Goal: Use online tool/utility: Utilize a website feature to perform a specific function

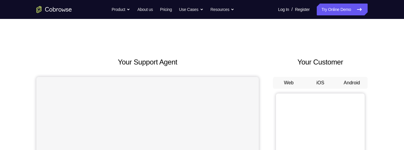
scroll to position [25, 0]
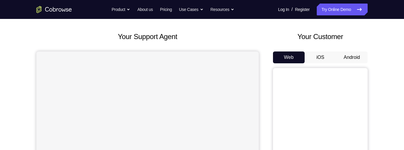
click at [353, 57] on button "Android" at bounding box center [352, 57] width 32 height 12
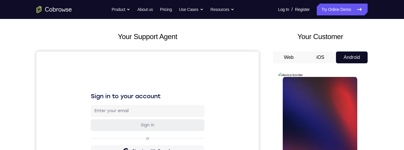
scroll to position [69, 0]
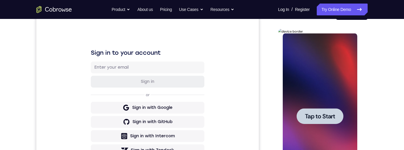
click at [323, 118] on span "Tap to Start" at bounding box center [320, 116] width 30 height 6
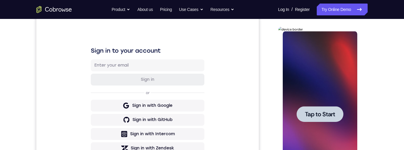
scroll to position [139, 0]
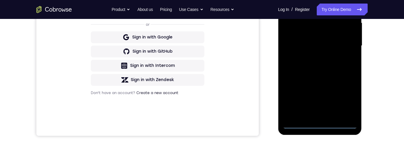
click at [323, 126] on div at bounding box center [319, 46] width 75 height 166
click at [348, 100] on div at bounding box center [319, 46] width 75 height 166
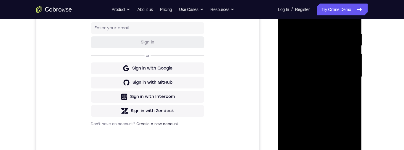
scroll to position [86, 0]
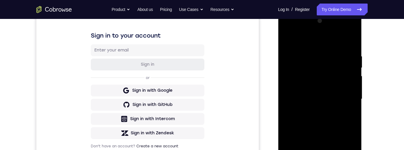
click at [322, 37] on div at bounding box center [319, 99] width 75 height 166
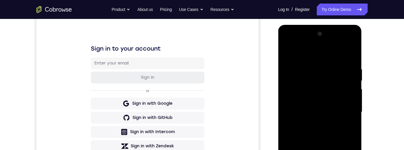
click at [348, 116] on div at bounding box center [319, 112] width 75 height 166
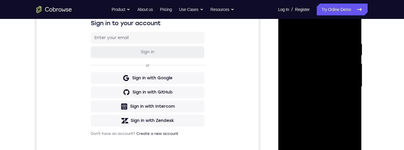
click at [313, 98] on div at bounding box center [319, 87] width 75 height 166
click at [327, 81] on div at bounding box center [319, 87] width 75 height 166
click at [330, 75] on div at bounding box center [319, 87] width 75 height 166
click at [329, 86] on div at bounding box center [319, 87] width 75 height 166
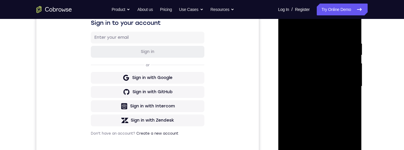
click at [328, 107] on div at bounding box center [319, 87] width 75 height 166
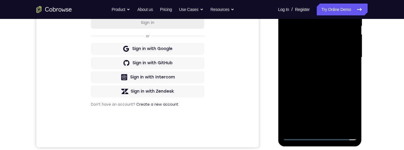
click at [323, 73] on div at bounding box center [319, 58] width 75 height 166
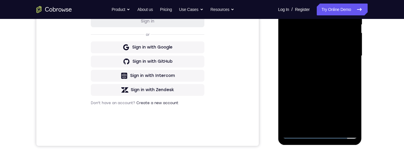
click at [338, 78] on div at bounding box center [319, 56] width 75 height 166
click at [337, 126] on div at bounding box center [319, 56] width 75 height 166
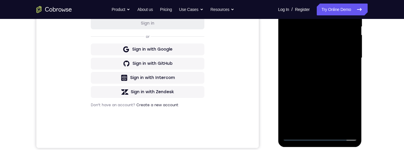
scroll to position [144, 0]
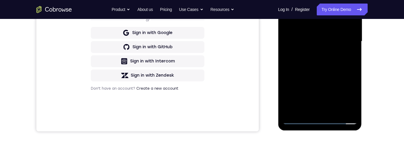
click at [336, 74] on div at bounding box center [319, 42] width 75 height 166
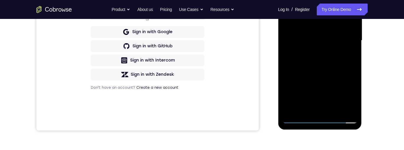
scroll to position [125, 0]
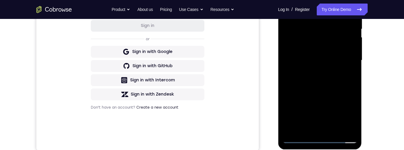
click at [336, 56] on div at bounding box center [319, 61] width 75 height 166
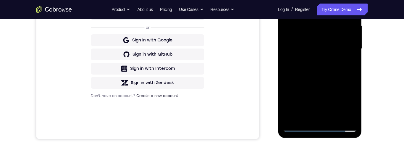
scroll to position [158, 0]
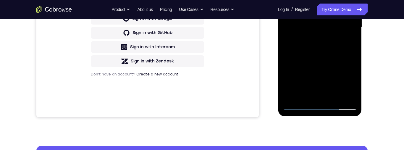
click at [351, 85] on div at bounding box center [319, 27] width 75 height 166
click at [348, 43] on div at bounding box center [319, 27] width 75 height 166
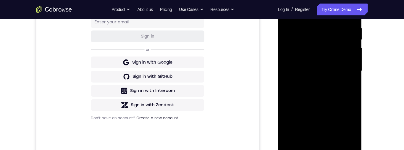
scroll to position [100, 0]
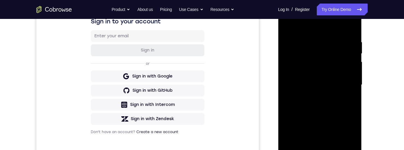
click at [290, 28] on div at bounding box center [319, 85] width 75 height 166
click at [339, 81] on div at bounding box center [319, 85] width 75 height 166
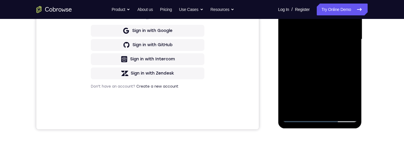
scroll to position [146, 0]
click at [323, 87] on div at bounding box center [319, 39] width 75 height 166
click at [326, 86] on div at bounding box center [319, 39] width 75 height 166
click at [348, 54] on div at bounding box center [319, 39] width 75 height 166
click at [339, 27] on div at bounding box center [319, 39] width 75 height 166
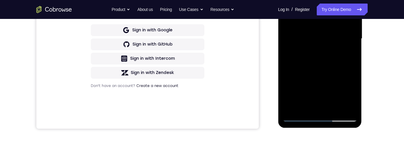
click at [346, 81] on div at bounding box center [319, 39] width 75 height 166
click at [352, 96] on div at bounding box center [319, 39] width 75 height 166
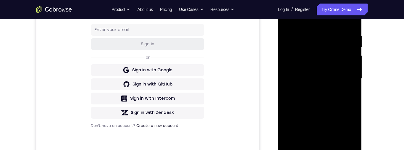
scroll to position [104, 0]
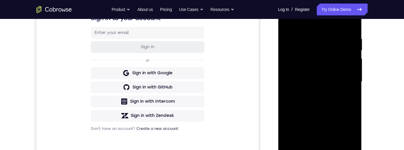
click at [285, 23] on div at bounding box center [319, 82] width 75 height 166
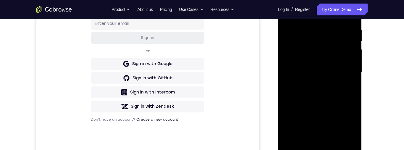
click at [337, 82] on div at bounding box center [319, 73] width 75 height 166
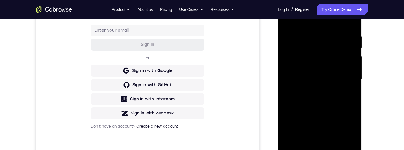
scroll to position [90, 0]
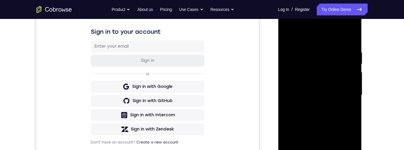
click at [287, 37] on div at bounding box center [319, 95] width 75 height 166
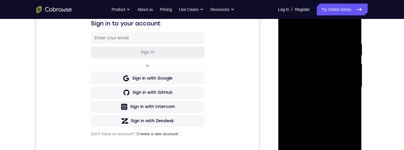
click at [329, 83] on div at bounding box center [319, 87] width 75 height 166
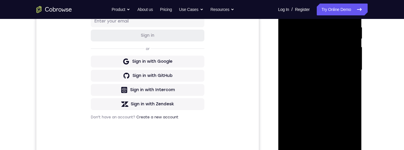
scroll to position [97, 0]
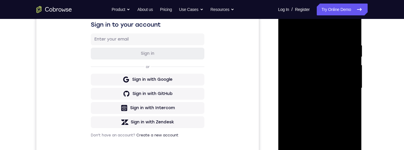
click at [288, 28] on div at bounding box center [319, 88] width 75 height 166
click at [287, 29] on div at bounding box center [319, 88] width 75 height 166
click at [286, 31] on div at bounding box center [319, 88] width 75 height 166
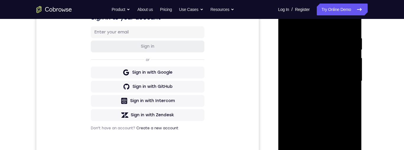
scroll to position [98, 0]
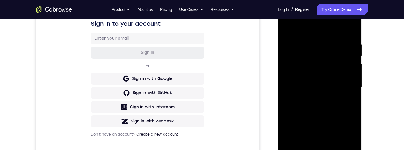
click at [287, 31] on div at bounding box center [319, 87] width 75 height 166
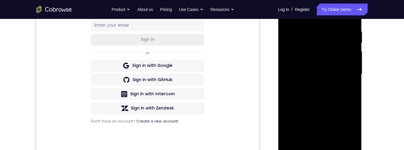
scroll to position [113, 0]
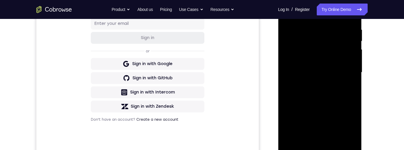
click at [354, 44] on div at bounding box center [319, 73] width 75 height 166
click at [353, 44] on div at bounding box center [319, 73] width 75 height 166
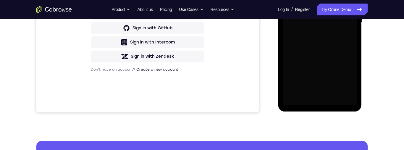
scroll to position [163, 0]
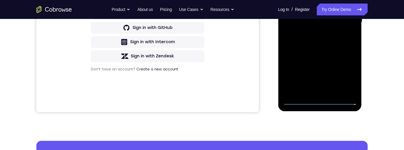
click at [318, 102] on div at bounding box center [319, 22] width 75 height 166
click at [318, 101] on div at bounding box center [319, 22] width 75 height 166
click at [345, 75] on div at bounding box center [319, 22] width 75 height 166
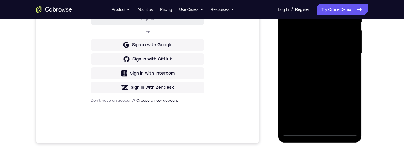
scroll to position [99, 0]
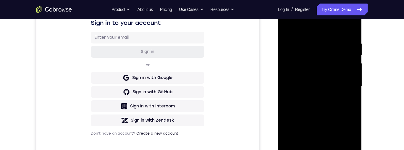
click at [337, 30] on div at bounding box center [319, 87] width 75 height 166
click at [345, 86] on div at bounding box center [319, 87] width 75 height 166
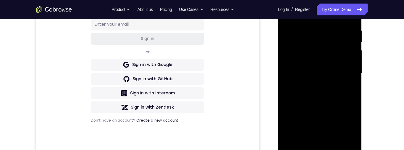
scroll to position [121, 0]
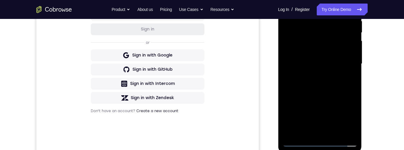
click at [314, 75] on div at bounding box center [319, 64] width 75 height 166
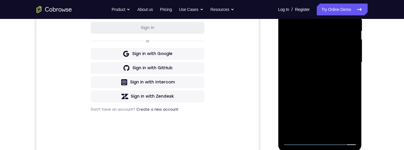
click at [337, 56] on div at bounding box center [319, 63] width 75 height 166
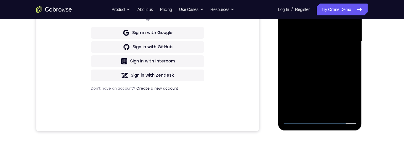
click at [351, 101] on div at bounding box center [319, 42] width 75 height 166
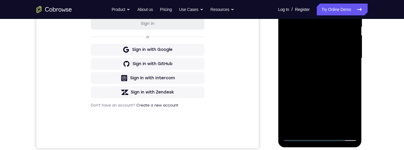
click at [342, 50] on div at bounding box center [319, 58] width 75 height 166
click at [346, 58] on div at bounding box center [319, 58] width 75 height 166
click at [341, 78] on div at bounding box center [319, 58] width 75 height 166
click at [321, 76] on div at bounding box center [319, 58] width 75 height 166
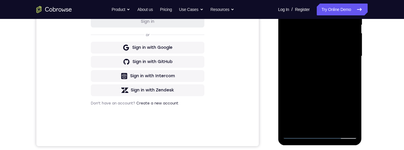
click at [346, 82] on div at bounding box center [319, 56] width 75 height 166
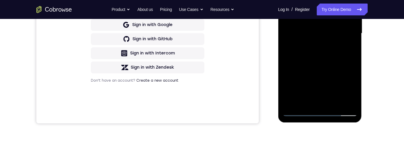
scroll to position [157, 0]
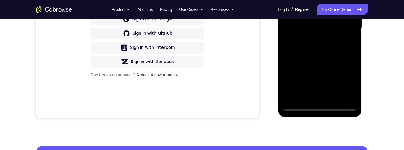
click at [335, 97] on div at bounding box center [319, 28] width 75 height 166
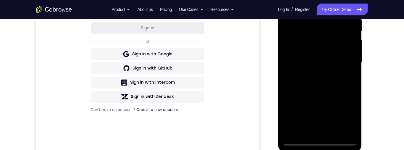
scroll to position [128, 0]
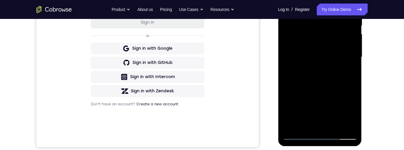
click at [325, 91] on div at bounding box center [319, 57] width 75 height 166
click at [324, 88] on div at bounding box center [319, 57] width 75 height 166
click at [339, 41] on div at bounding box center [319, 57] width 75 height 166
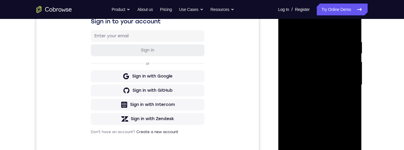
scroll to position [79, 0]
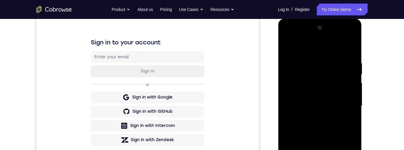
click at [287, 46] on div at bounding box center [319, 106] width 75 height 166
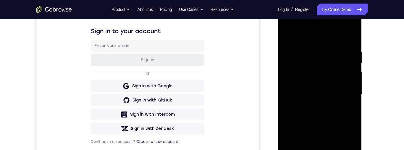
click at [324, 77] on div at bounding box center [319, 95] width 75 height 166
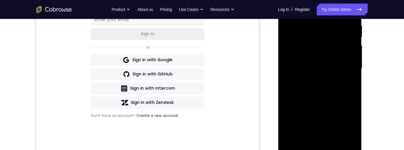
scroll to position [82, 0]
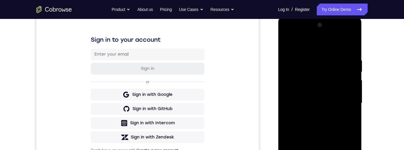
click at [289, 46] on div at bounding box center [319, 103] width 75 height 166
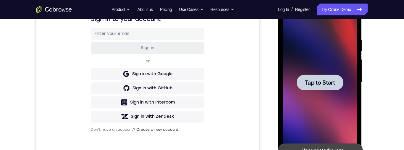
click at [256, 20] on div "Sign in to your account Sign in or Sign in with Google Sign in with GitHub Sign…" at bounding box center [147, 73] width 222 height 198
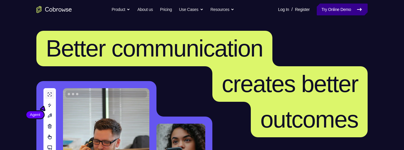
click at [366, 7] on link "Try Online Demo" at bounding box center [342, 10] width 51 height 12
click at [353, 14] on link "Try Online Demo" at bounding box center [342, 10] width 51 height 12
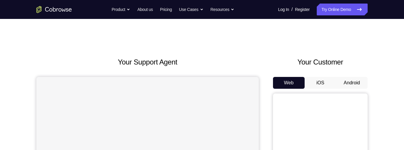
click at [351, 85] on button "Android" at bounding box center [352, 83] width 32 height 12
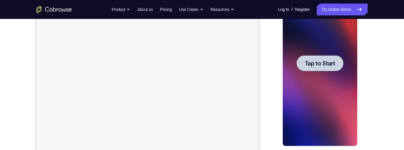
click at [331, 59] on div at bounding box center [319, 63] width 47 height 16
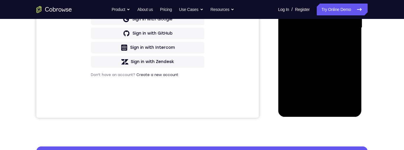
scroll to position [159, 0]
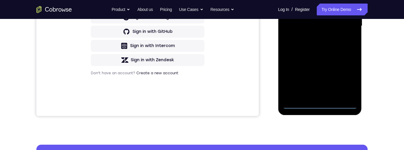
click at [324, 103] on div at bounding box center [319, 26] width 75 height 166
click at [348, 77] on div at bounding box center [319, 26] width 75 height 166
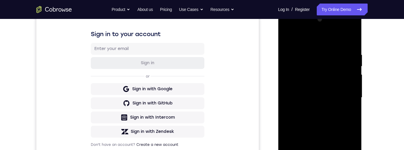
click at [325, 39] on div at bounding box center [319, 98] width 75 height 166
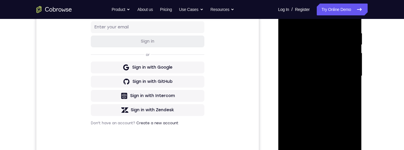
click at [347, 78] on div at bounding box center [319, 76] width 75 height 166
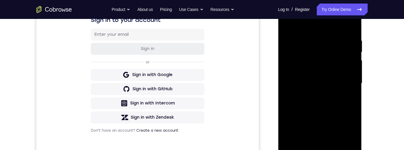
scroll to position [150, 0]
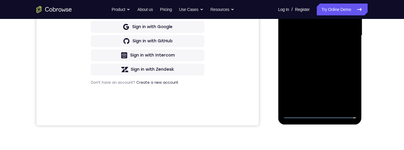
click at [314, 108] on div at bounding box center [319, 36] width 75 height 166
click at [310, 105] on div at bounding box center [319, 36] width 75 height 166
click at [309, 38] on div at bounding box center [319, 36] width 75 height 166
click at [307, 33] on div at bounding box center [319, 36] width 75 height 166
click at [303, 22] on div at bounding box center [319, 36] width 75 height 166
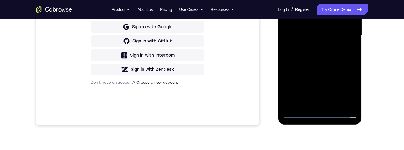
scroll to position [113, 0]
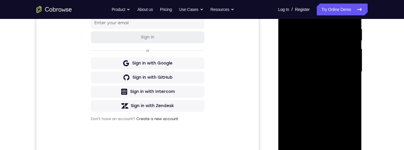
click at [337, 24] on div at bounding box center [319, 72] width 75 height 166
click at [298, 43] on div at bounding box center [319, 72] width 75 height 166
click at [300, 67] on div at bounding box center [319, 72] width 75 height 166
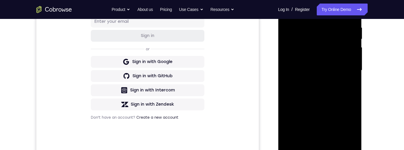
click at [313, 54] on div at bounding box center [319, 71] width 75 height 166
click at [316, 68] on div at bounding box center [319, 71] width 75 height 166
click at [332, 140] on div at bounding box center [319, 71] width 75 height 166
click at [323, 95] on div at bounding box center [319, 71] width 75 height 166
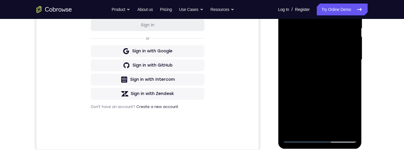
click at [337, 130] on div at bounding box center [319, 60] width 75 height 166
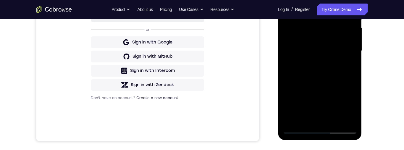
click at [337, 122] on div at bounding box center [319, 51] width 75 height 166
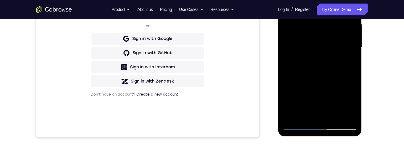
click at [329, 77] on div at bounding box center [319, 48] width 75 height 166
click at [317, 53] on div at bounding box center [319, 48] width 75 height 166
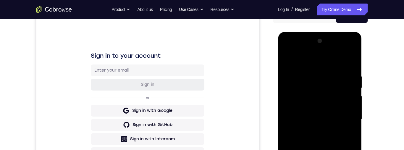
click at [287, 58] on div at bounding box center [319, 119] width 75 height 166
click at [311, 141] on div at bounding box center [319, 119] width 75 height 166
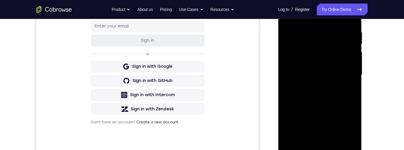
scroll to position [75, 0]
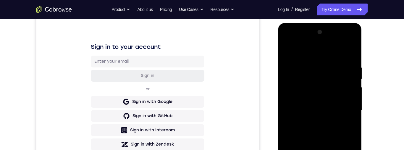
click at [283, 44] on div at bounding box center [319, 111] width 75 height 166
click at [295, 91] on div at bounding box center [319, 111] width 75 height 166
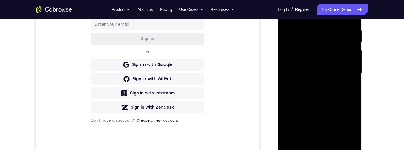
scroll to position [138, 0]
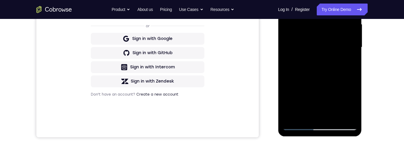
click at [337, 117] on div at bounding box center [319, 48] width 75 height 166
click at [335, 56] on div at bounding box center [319, 47] width 75 height 166
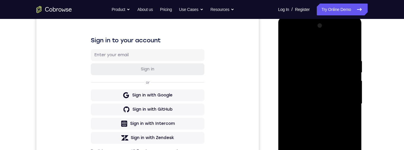
click at [287, 45] on div at bounding box center [319, 104] width 75 height 166
click at [316, 141] on div at bounding box center [319, 104] width 75 height 166
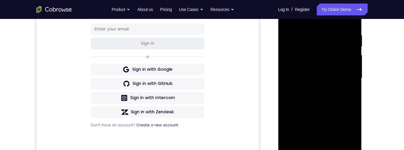
scroll to position [62, 0]
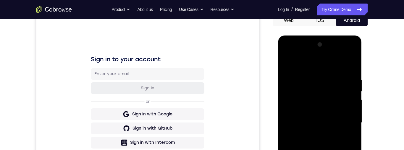
click at [287, 64] on div at bounding box center [319, 123] width 75 height 166
click at [307, 129] on div at bounding box center [319, 123] width 75 height 166
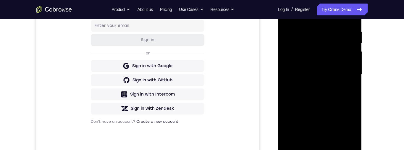
click at [351, 130] on div at bounding box center [319, 75] width 75 height 166
click at [350, 129] on div at bounding box center [319, 75] width 75 height 166
click at [348, 130] on div at bounding box center [319, 75] width 75 height 166
click at [352, 130] on div at bounding box center [319, 75] width 75 height 166
click at [350, 128] on div at bounding box center [319, 75] width 75 height 166
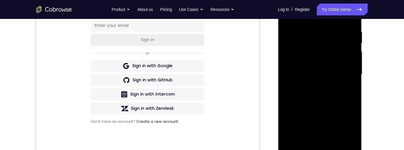
click at [351, 129] on div at bounding box center [319, 75] width 75 height 166
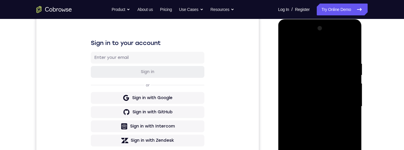
click at [285, 46] on div at bounding box center [319, 107] width 75 height 166
click at [324, 113] on div at bounding box center [319, 107] width 75 height 166
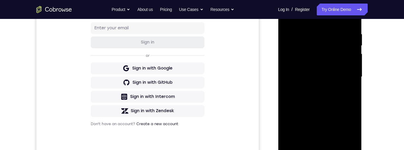
click at [352, 131] on div at bounding box center [319, 77] width 75 height 166
click at [352, 130] on div at bounding box center [319, 77] width 75 height 166
click at [353, 131] on div at bounding box center [319, 77] width 75 height 166
click at [353, 130] on div at bounding box center [319, 77] width 75 height 166
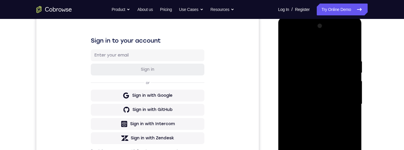
click at [288, 44] on div at bounding box center [319, 104] width 75 height 166
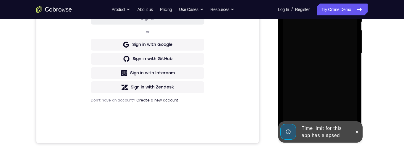
scroll to position [134, 0]
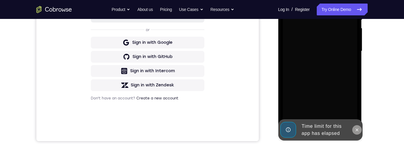
click at [357, 129] on icon at bounding box center [356, 129] width 5 height 5
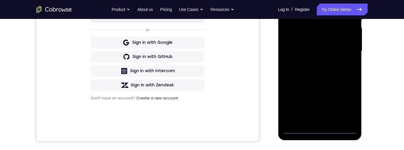
click at [319, 129] on div at bounding box center [319, 51] width 75 height 166
click at [345, 106] on div at bounding box center [319, 51] width 75 height 166
click at [304, 0] on div at bounding box center [319, 51] width 75 height 166
click at [346, 50] on div at bounding box center [319, 51] width 75 height 166
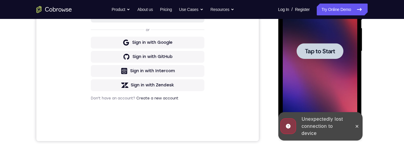
scroll to position [93, 0]
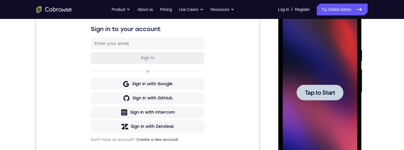
click at [310, 88] on div at bounding box center [319, 93] width 47 height 16
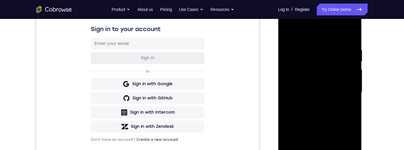
scroll to position [130, 0]
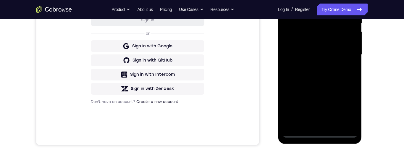
click at [320, 131] on div at bounding box center [319, 55] width 75 height 166
click at [319, 133] on div at bounding box center [319, 55] width 75 height 166
click at [346, 106] on div at bounding box center [319, 54] width 75 height 166
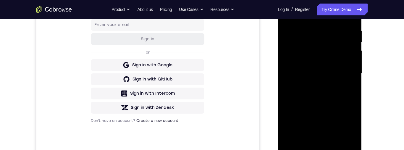
scroll to position [92, 0]
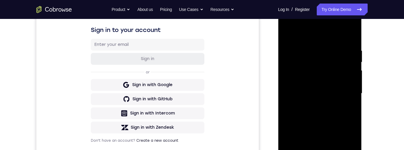
click at [343, 38] on div at bounding box center [319, 94] width 75 height 166
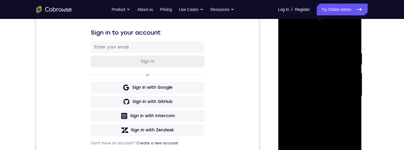
click at [346, 94] on div at bounding box center [319, 96] width 75 height 166
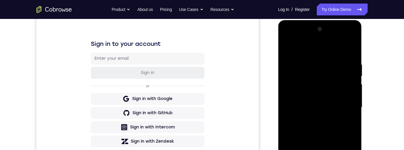
scroll to position [98, 0]
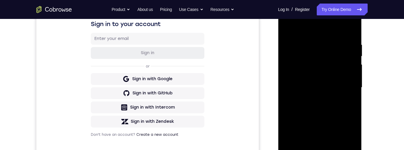
click at [313, 99] on div at bounding box center [319, 88] width 75 height 166
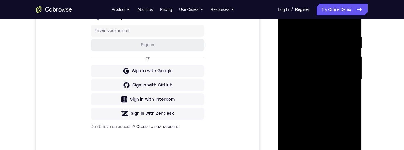
click at [336, 73] on div at bounding box center [319, 80] width 75 height 166
click at [312, 69] on div at bounding box center [319, 80] width 75 height 166
click at [351, 67] on div at bounding box center [319, 80] width 75 height 166
click at [349, 67] on div at bounding box center [319, 80] width 75 height 166
click at [343, 79] on div at bounding box center [319, 80] width 75 height 166
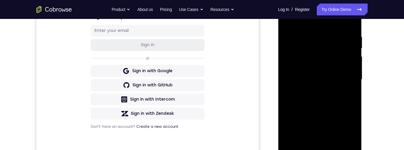
click at [316, 99] on div at bounding box center [319, 80] width 75 height 166
click at [320, 96] on div at bounding box center [319, 80] width 75 height 166
click at [320, 99] on div at bounding box center [319, 80] width 75 height 166
click at [321, 100] on div at bounding box center [319, 80] width 75 height 166
click at [335, 148] on div at bounding box center [319, 80] width 75 height 166
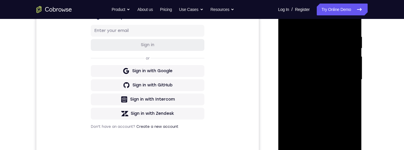
click at [320, 110] on div at bounding box center [319, 80] width 75 height 166
click at [321, 61] on div at bounding box center [319, 80] width 75 height 166
click at [288, 20] on div at bounding box center [319, 80] width 75 height 166
click at [307, 100] on div at bounding box center [319, 80] width 75 height 166
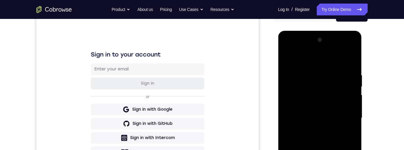
click at [287, 59] on div at bounding box center [319, 118] width 75 height 166
click at [324, 100] on div at bounding box center [319, 118] width 75 height 166
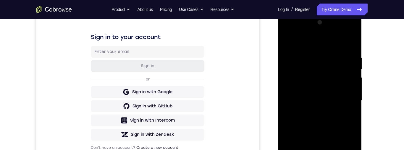
scroll to position [138, 0]
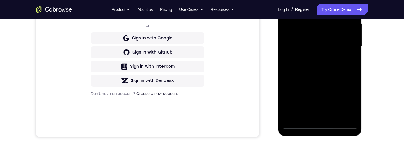
click at [352, 106] on div at bounding box center [319, 47] width 75 height 166
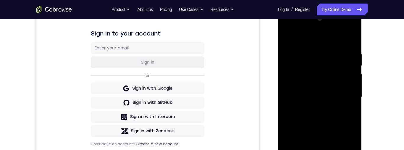
scroll to position [66, 0]
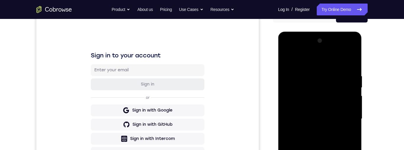
click at [287, 59] on div at bounding box center [319, 119] width 75 height 166
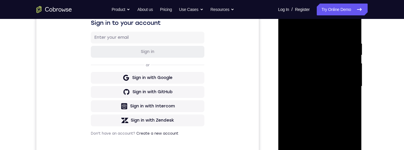
scroll to position [100, 0]
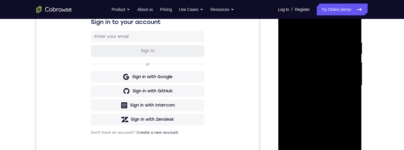
click at [308, 83] on div at bounding box center [319, 86] width 75 height 166
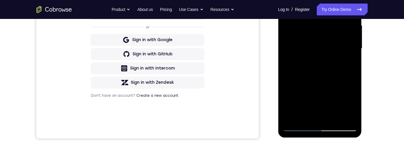
scroll to position [87, 0]
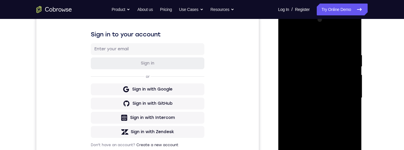
click at [287, 39] on div at bounding box center [319, 98] width 75 height 166
click at [309, 94] on div at bounding box center [319, 98] width 75 height 166
click at [287, 38] on div at bounding box center [319, 98] width 75 height 166
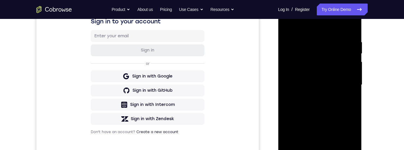
click at [305, 65] on div at bounding box center [319, 85] width 75 height 166
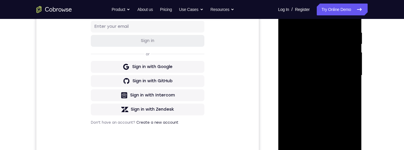
scroll to position [119, 0]
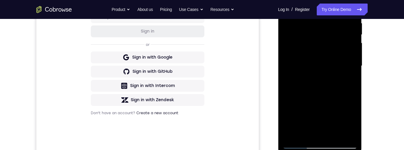
click at [285, 6] on div at bounding box center [319, 66] width 75 height 166
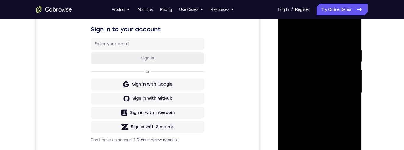
click at [327, 89] on div at bounding box center [319, 93] width 75 height 166
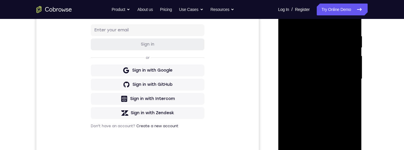
scroll to position [126, 0]
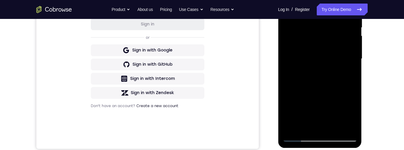
click at [290, 0] on div at bounding box center [319, 59] width 75 height 166
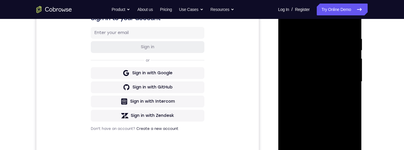
click at [289, 22] on div at bounding box center [319, 82] width 75 height 166
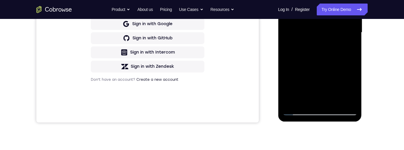
click at [334, 99] on div at bounding box center [319, 33] width 75 height 166
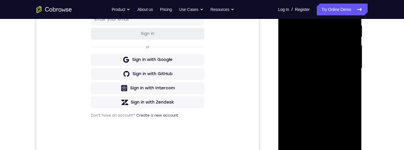
click at [324, 49] on div at bounding box center [319, 69] width 75 height 166
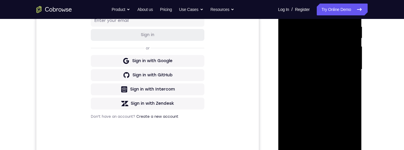
click at [286, 10] on div at bounding box center [319, 70] width 75 height 166
click at [293, 27] on div at bounding box center [319, 70] width 75 height 166
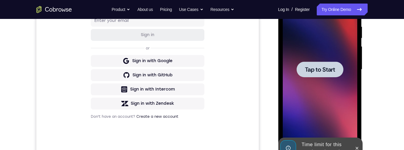
click at [355, 147] on icon at bounding box center [356, 148] width 5 height 5
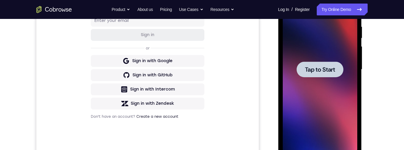
click at [315, 68] on span "Tap to Start" at bounding box center [320, 70] width 30 height 6
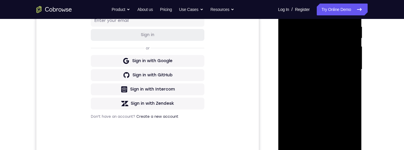
scroll to position [189, 0]
